Goal: Browse casually: Explore the website without a specific task or goal

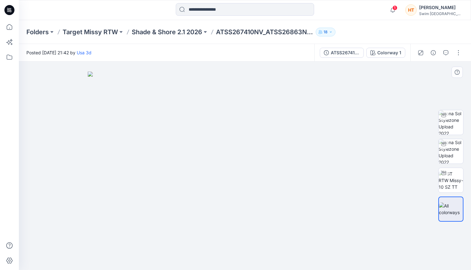
click at [230, 252] on img at bounding box center [245, 171] width 314 height 199
click at [447, 119] on div at bounding box center [443, 115] width 10 height 10
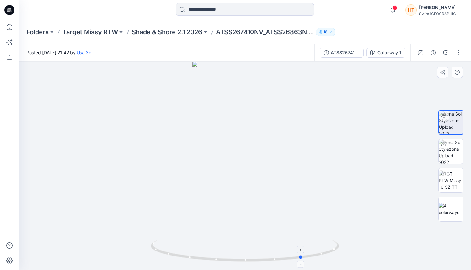
drag, startPoint x: 246, startPoint y: 262, endPoint x: 304, endPoint y: 257, distance: 58.0
click at [304, 257] on icon at bounding box center [246, 252] width 190 height 24
click at [459, 147] on img at bounding box center [450, 151] width 25 height 25
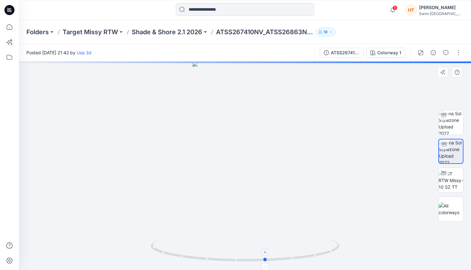
drag, startPoint x: 243, startPoint y: 259, endPoint x: 269, endPoint y: 256, distance: 26.2
click at [269, 256] on icon at bounding box center [246, 252] width 190 height 24
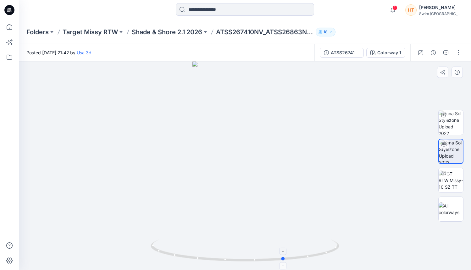
drag, startPoint x: 271, startPoint y: 261, endPoint x: 284, endPoint y: 257, distance: 14.0
click at [284, 257] on icon at bounding box center [246, 252] width 190 height 24
click at [285, 257] on icon at bounding box center [246, 252] width 190 height 24
drag, startPoint x: 280, startPoint y: 260, endPoint x: 305, endPoint y: 252, distance: 26.0
click at [305, 252] on icon at bounding box center [246, 252] width 190 height 24
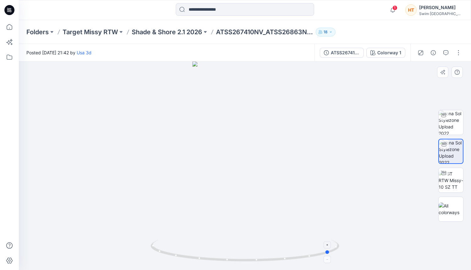
drag, startPoint x: 306, startPoint y: 258, endPoint x: 330, endPoint y: 250, distance: 24.5
click at [330, 250] on circle at bounding box center [328, 252] width 4 height 4
drag, startPoint x: 238, startPoint y: 261, endPoint x: 265, endPoint y: 261, distance: 27.0
click at [265, 261] on icon at bounding box center [246, 252] width 190 height 24
drag, startPoint x: 264, startPoint y: 262, endPoint x: 293, endPoint y: 259, distance: 29.0
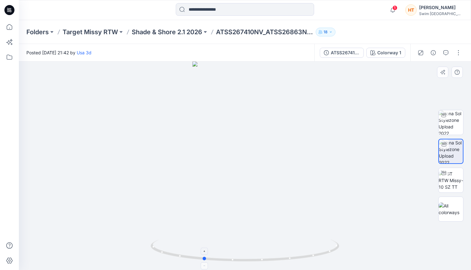
click at [293, 259] on icon at bounding box center [246, 252] width 190 height 24
drag, startPoint x: 262, startPoint y: 262, endPoint x: 172, endPoint y: 251, distance: 91.2
click at [172, 251] on icon at bounding box center [246, 252] width 190 height 24
click at [448, 124] on img at bounding box center [450, 122] width 25 height 25
drag, startPoint x: 255, startPoint y: 260, endPoint x: 286, endPoint y: 258, distance: 30.5
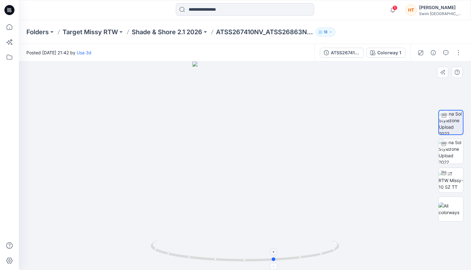
click at [276, 258] on circle at bounding box center [274, 260] width 4 height 4
drag, startPoint x: 286, startPoint y: 258, endPoint x: 309, endPoint y: 254, distance: 24.0
click at [309, 254] on icon at bounding box center [246, 252] width 190 height 24
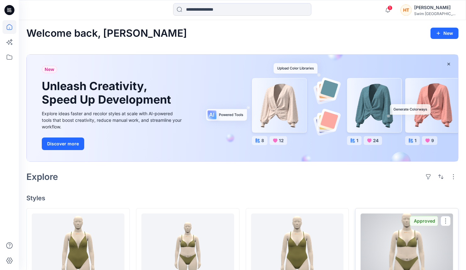
click at [407, 248] on div at bounding box center [406, 248] width 93 height 69
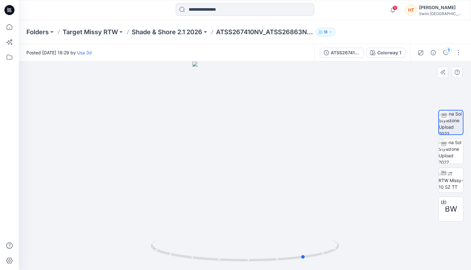
drag, startPoint x: 213, startPoint y: 192, endPoint x: 272, endPoint y: 189, distance: 59.5
click at [272, 189] on div at bounding box center [245, 166] width 452 height 209
click at [453, 150] on img at bounding box center [450, 151] width 25 height 25
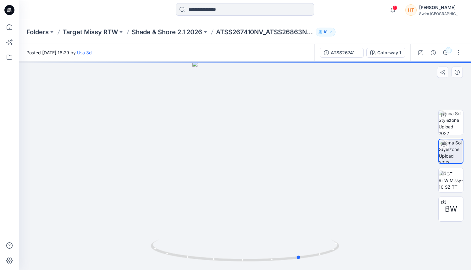
drag, startPoint x: 231, startPoint y: 181, endPoint x: 287, endPoint y: 197, distance: 58.1
click at [287, 197] on div at bounding box center [245, 166] width 452 height 209
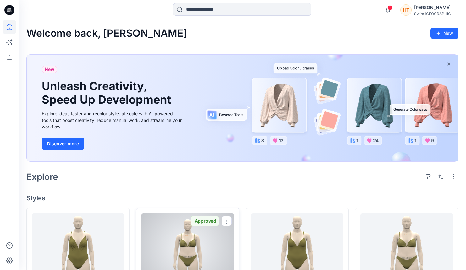
click at [168, 234] on div at bounding box center [187, 248] width 93 height 69
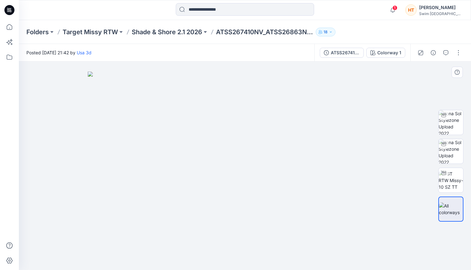
drag, startPoint x: 250, startPoint y: 178, endPoint x: 275, endPoint y: 177, distance: 24.8
click at [273, 178] on img at bounding box center [245, 171] width 314 height 199
click at [452, 157] on img at bounding box center [450, 151] width 25 height 25
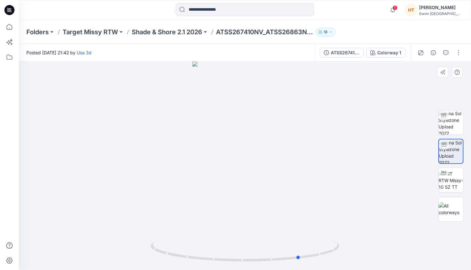
drag, startPoint x: 260, startPoint y: 181, endPoint x: 315, endPoint y: 180, distance: 55.3
click at [315, 180] on div at bounding box center [245, 166] width 452 height 209
